Goal: Task Accomplishment & Management: Use online tool/utility

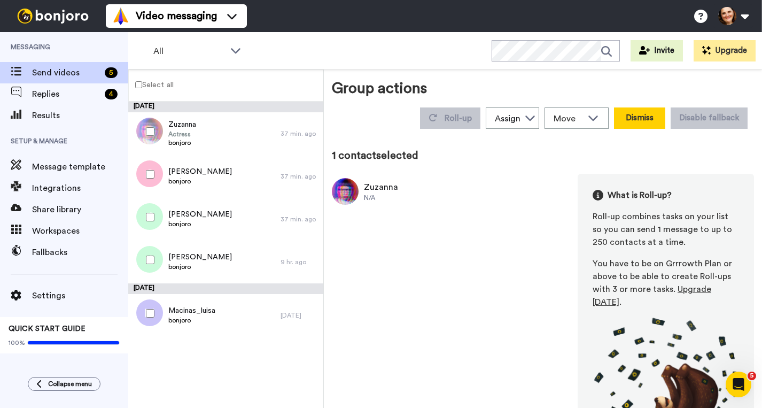
click at [637, 119] on button "Dismiss" at bounding box center [639, 117] width 51 height 21
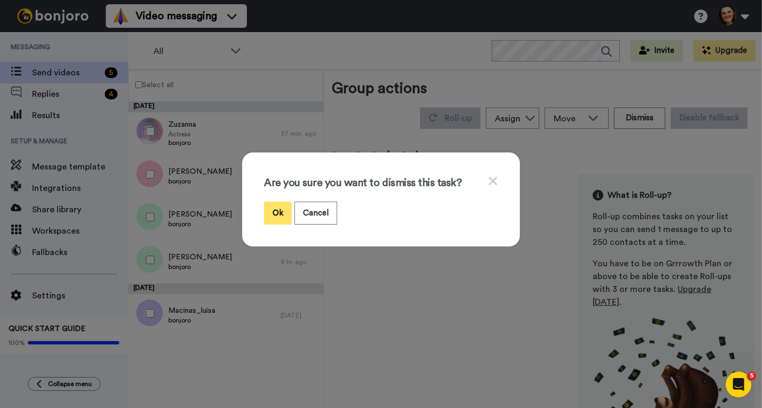
click at [280, 205] on button "Ok" at bounding box center [278, 213] width 28 height 23
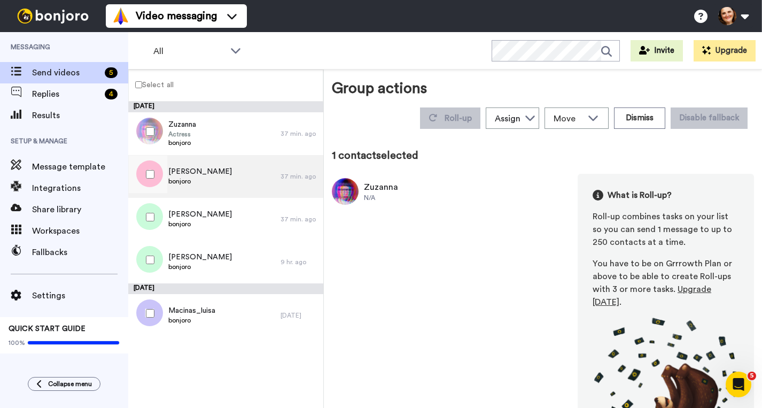
click at [230, 174] on div "[PERSON_NAME]" at bounding box center [204, 176] width 152 height 43
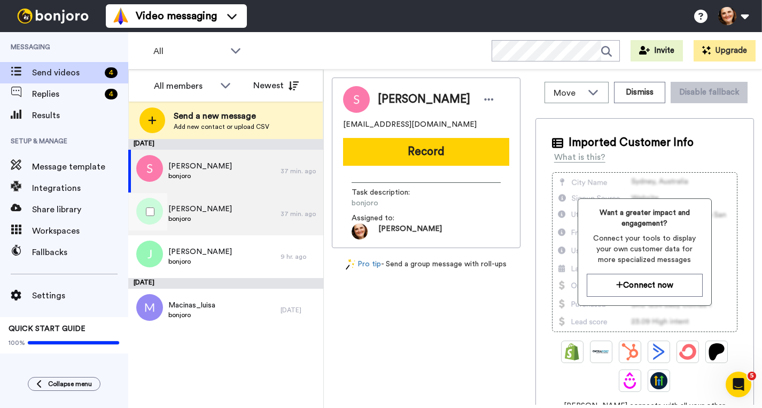
click at [235, 208] on div "[PERSON_NAME]" at bounding box center [204, 213] width 152 height 43
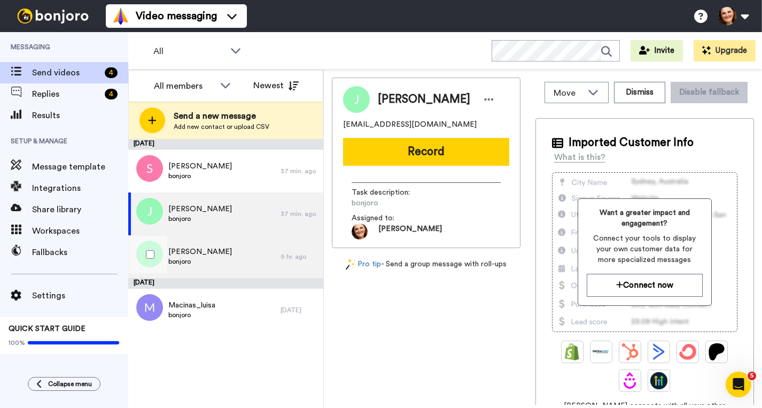
click at [205, 254] on div "[PERSON_NAME]" at bounding box center [204, 256] width 152 height 43
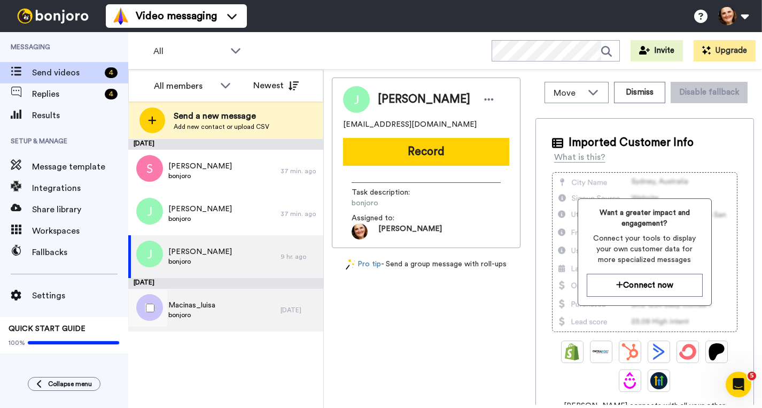
click at [215, 305] on span "Macinas_luisa" at bounding box center [191, 305] width 47 height 11
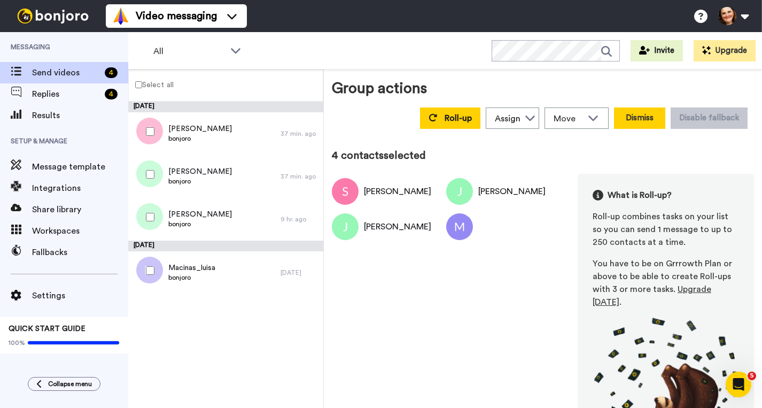
click at [621, 122] on button "Dismiss" at bounding box center [639, 117] width 51 height 21
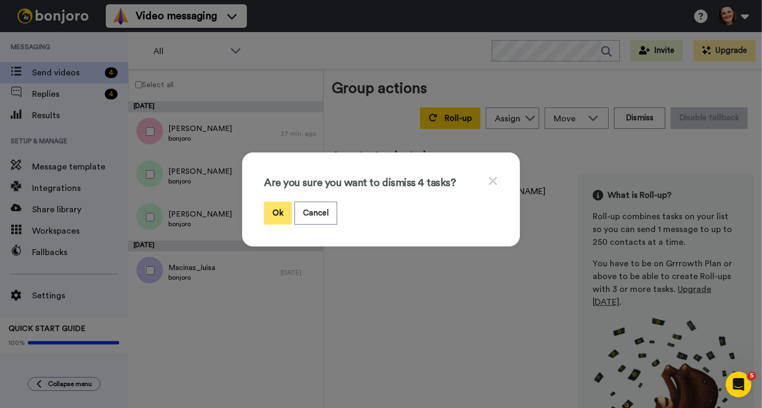
click at [276, 208] on button "Ok" at bounding box center [278, 213] width 28 height 23
